Goal: Information Seeking & Learning: Learn about a topic

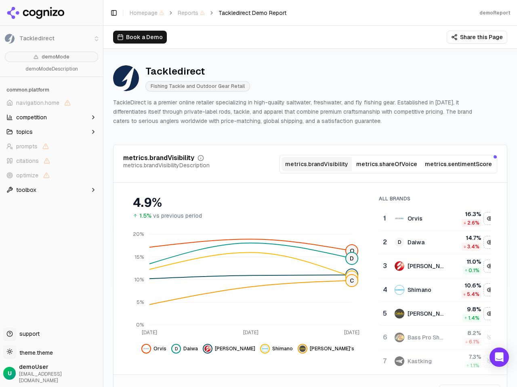
click at [10, 39] on li "Tackledirect" at bounding box center [51, 38] width 103 height 19
click at [51, 103] on span "navigation.home" at bounding box center [37, 103] width 43 height 8
click at [51, 132] on button "topics" at bounding box center [51, 132] width 96 height 13
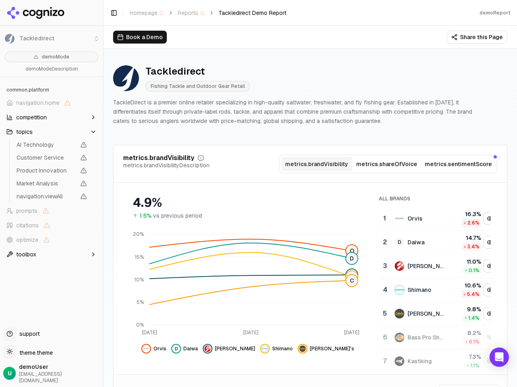
click at [51, 147] on span "AI Technology" at bounding box center [46, 145] width 59 height 8
